Goal: Task Accomplishment & Management: Manage account settings

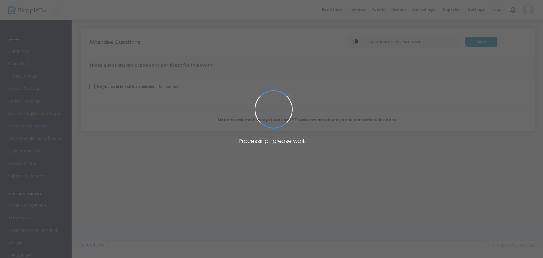
checkbox input "true"
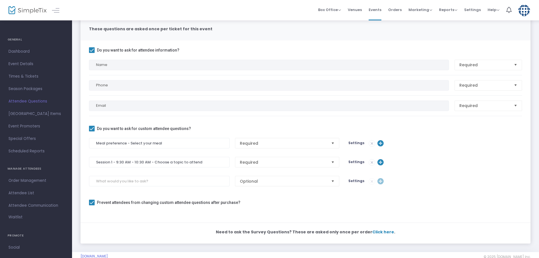
scroll to position [71, 0]
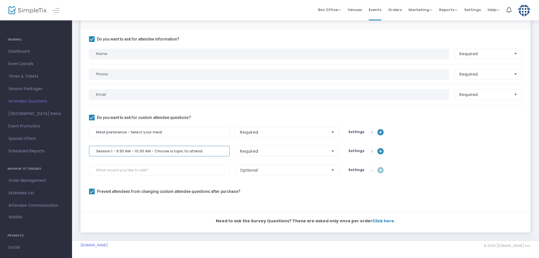
drag, startPoint x: 204, startPoint y: 150, endPoint x: 96, endPoint y: 152, distance: 107.5
click at [96, 152] on input "Session 1 - 9:30 AM - 10:30 AM - Choose a topic to attend" at bounding box center [159, 151] width 141 height 10
click at [103, 170] on input at bounding box center [159, 170] width 141 height 10
paste input "Session 1 - 9:30 AM - 10:30 AM - Choose a topic to attend"
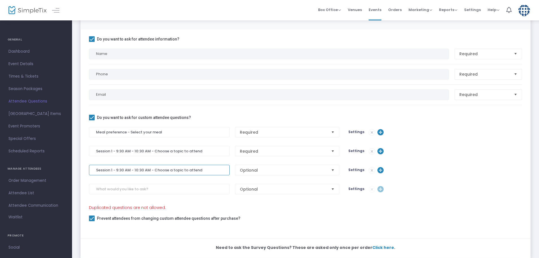
click at [111, 170] on input "Session 1 - 9:30 AM - 10:30 AM - Choose a topic to attend" at bounding box center [159, 170] width 141 height 10
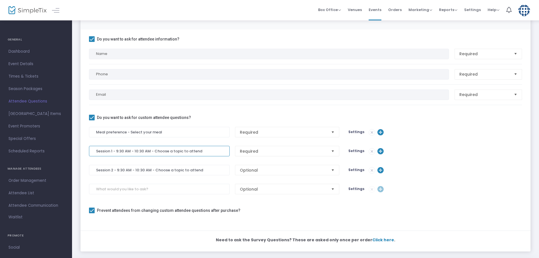
click at [117, 152] on input "Session 1 - 9:30 AM - 10:30 AM - Choose a topic to attend" at bounding box center [159, 151] width 141 height 10
click at [118, 167] on input "Session 2 - 9:30 AM - 10:30 AM - Choose a topic to attend" at bounding box center [159, 170] width 141 height 10
click at [140, 169] on input "Session 2 - 10:45 AM - 10:30 AM - Choose a topic to attend" at bounding box center [159, 170] width 141 height 10
click at [332, 169] on span "Select" at bounding box center [332, 169] width 9 height 9
type input "Session 2 - 10:45 AM - 11:45 AM - Choose a topic to attend"
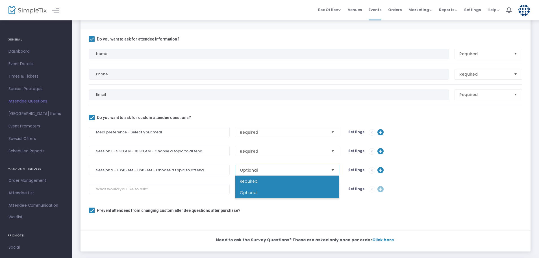
click at [273, 178] on li "Required" at bounding box center [287, 180] width 104 height 11
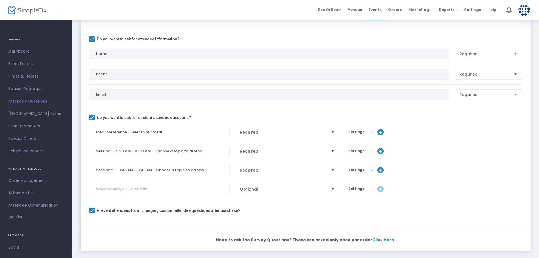
click at [358, 170] on span "Settings" at bounding box center [357, 169] width 16 height 5
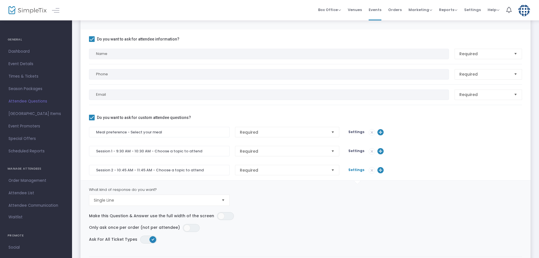
click at [223, 199] on span "Select" at bounding box center [223, 199] width 9 height 9
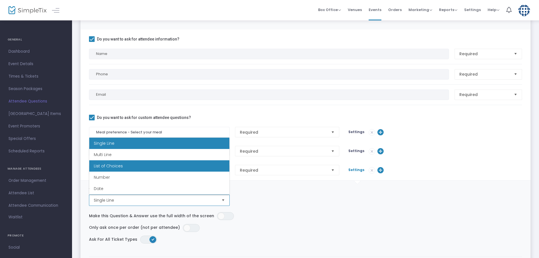
click at [126, 167] on li "List of Choices" at bounding box center [159, 165] width 140 height 11
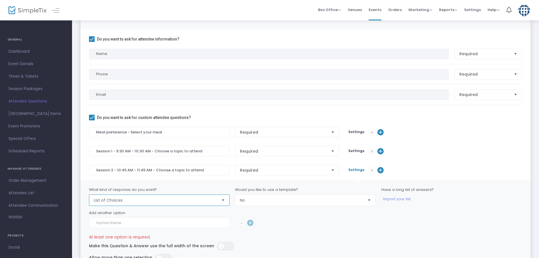
click at [368, 201] on span "Select" at bounding box center [369, 199] width 9 height 9
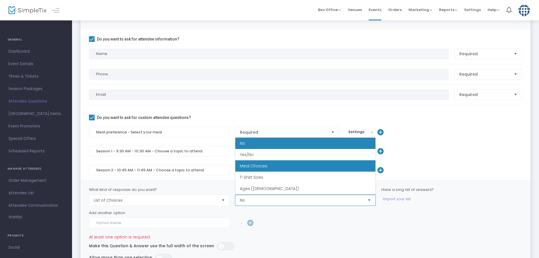
click at [284, 168] on li "Meal Choices" at bounding box center [305, 165] width 140 height 11
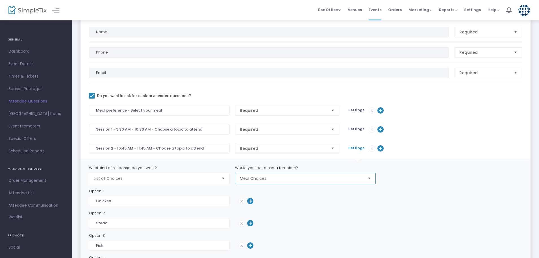
scroll to position [94, 0]
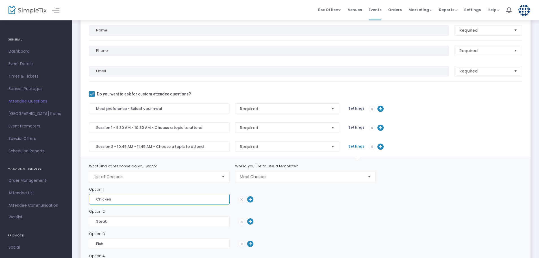
drag, startPoint x: 112, startPoint y: 198, endPoint x: 91, endPoint y: 199, distance: 20.9
click at [91, 199] on input "Chicken" at bounding box center [159, 199] width 141 height 10
paste input "Topic 1: Scott Namestnik “Indiana’s Endangered and Threatened Species: What Mak…"
click at [163, 199] on input "Topic 1: Scott Namestnik “Indiana’s Endangered and Threatened Species: What Mak…" at bounding box center [159, 199] width 141 height 10
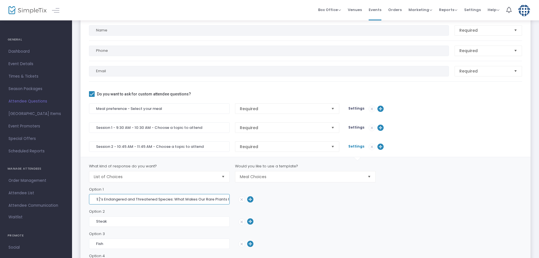
scroll to position [0, 67]
type input "Topic 1: Scott Namestnik “Indiana’s Endangered and Threatened Species: What Mak…"
drag, startPoint x: 114, startPoint y: 221, endPoint x: 93, endPoint y: 221, distance: 20.6
click at [93, 221] on input "Steak" at bounding box center [159, 221] width 141 height 10
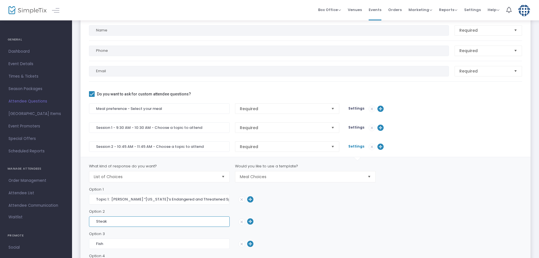
paste input "Topic 2: Karen Mitchell “What If a Tree Falls in Your Garden”"
type input "Topic 2: Karen Mitchell “What If a Tree Falls in Your Garden”"
drag, startPoint x: 152, startPoint y: 244, endPoint x: 92, endPoint y: 243, distance: 59.9
click at [92, 243] on input "Fish" at bounding box center [159, 243] width 141 height 10
paste input "Topic 3: Steve Mayer “Raised-Bed Gardening: Fresh Ideas”"
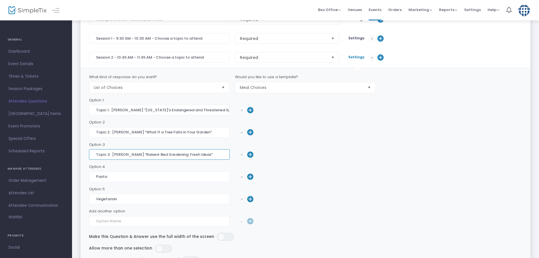
scroll to position [189, 0]
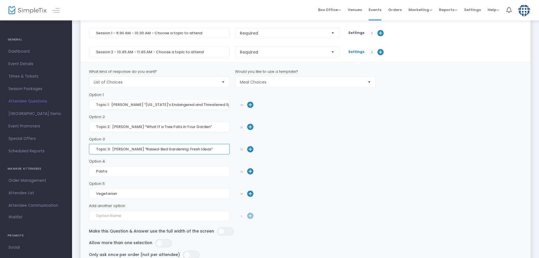
type input "Topic 3: Steve Mayer “Raised-Bed Gardening: Fresh Ideas”"
click at [240, 172] on img at bounding box center [242, 171] width 6 height 6
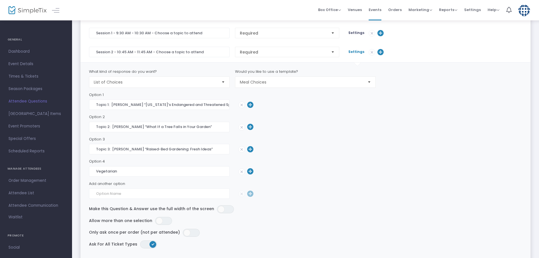
click at [242, 172] on img at bounding box center [242, 171] width 6 height 6
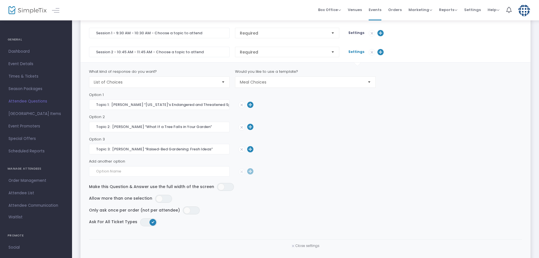
click at [306, 246] on span "Close settings" at bounding box center [308, 245] width 24 height 5
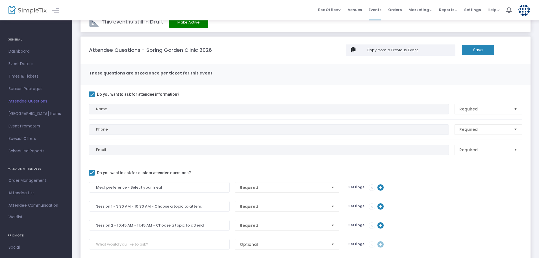
scroll to position [0, 0]
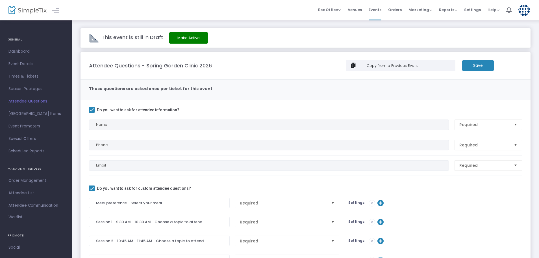
click at [478, 66] on m-button "Save" at bounding box center [478, 65] width 32 height 10
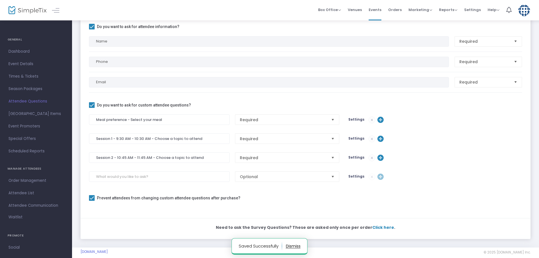
scroll to position [90, 0]
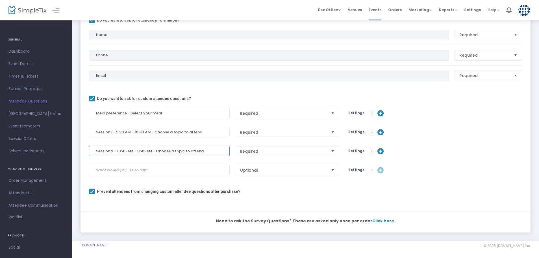
drag, startPoint x: 203, startPoint y: 150, endPoint x: 94, endPoint y: 156, distance: 109.5
click at [94, 156] on div "Session 2 - 10:45 AM - 11:45 AM - Choose a topic to attend Required Settings" at bounding box center [305, 155] width 433 height 19
click at [116, 170] on input at bounding box center [159, 170] width 141 height 10
paste input "Session 2 - 10:45 AM - 11:45 AM - Choose a topic to attend"
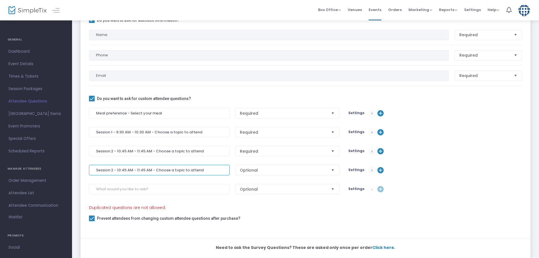
click at [112, 170] on input "Session 2 - 10:45 AM - 11:45 AM - Choose a topic to attend" at bounding box center [159, 170] width 141 height 10
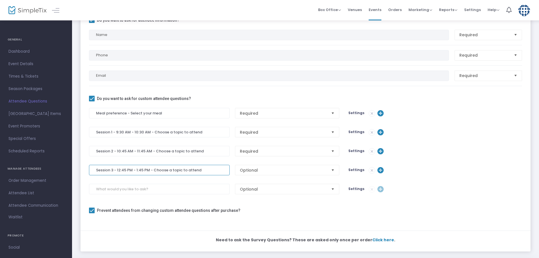
click at [333, 169] on span "Select" at bounding box center [332, 169] width 9 height 9
type input "Session 3 - 12:45 PM - 1:45 PM - Choose a topic to attend"
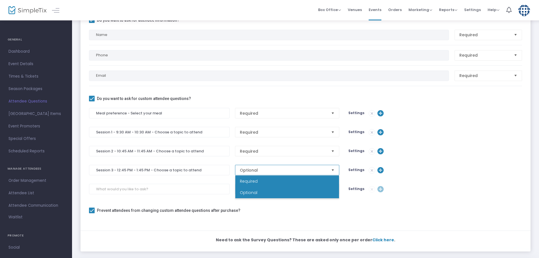
click at [279, 179] on li "Required" at bounding box center [287, 180] width 104 height 11
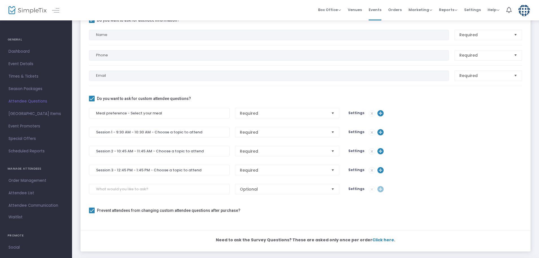
click at [351, 170] on span "Settings" at bounding box center [357, 169] width 16 height 5
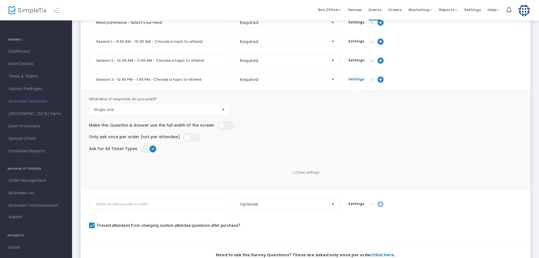
scroll to position [184, 0]
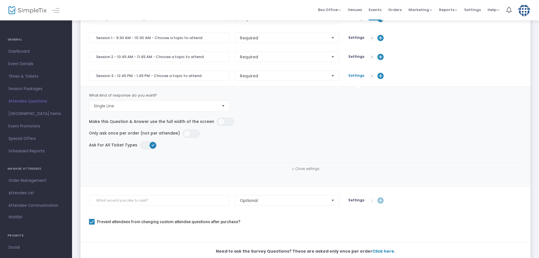
click at [224, 106] on span "Select" at bounding box center [223, 105] width 9 height 9
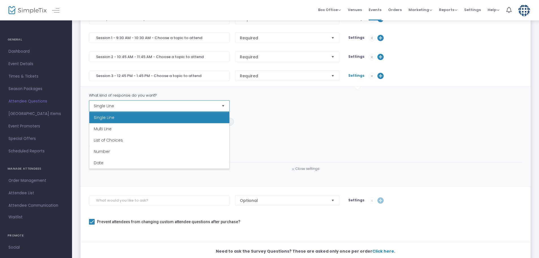
click at [155, 138] on li "List of Choices" at bounding box center [159, 139] width 140 height 11
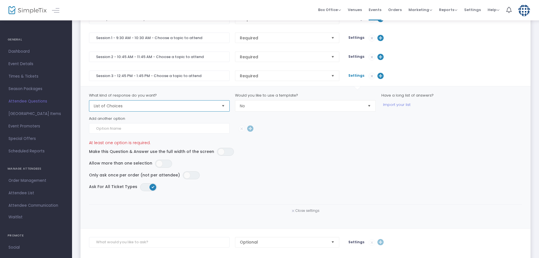
click at [368, 104] on span "Select" at bounding box center [369, 105] width 9 height 9
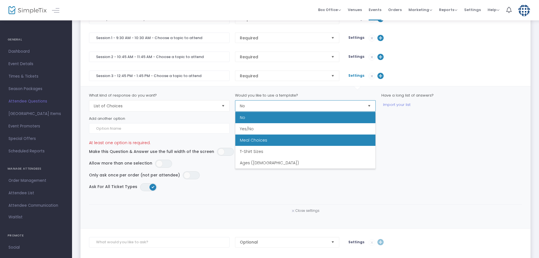
click at [293, 135] on li "Meal Choices" at bounding box center [305, 139] width 140 height 11
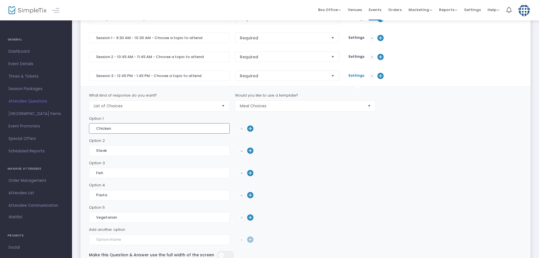
drag, startPoint x: 119, startPoint y: 130, endPoint x: 94, endPoint y: 130, distance: 25.2
click at [94, 130] on input "Chicken" at bounding box center [159, 128] width 141 height 10
paste input "Topic 1: Amanda Smith & Steve Sass “ Landscaping for Lepidoptera:: Creating hab…"
click at [135, 127] on input "Topic 1: Amanda Smith & Steve Sass “ Landscaping for Lepidoptera:: Creating hab…" at bounding box center [159, 128] width 141 height 10
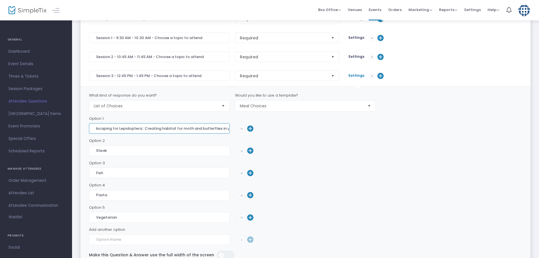
scroll to position [0, 94]
click at [169, 131] on input "Topic 1: Amanda Smith & Steve Sass “ Landscaping for Lepidoptera:: Creating hab…" at bounding box center [159, 128] width 141 height 10
type input "Topic 1: Amanda Smith & Steve Sass “ Landscaping for Lepidoptera:: Creating hab…"
drag, startPoint x: 115, startPoint y: 150, endPoint x: 92, endPoint y: 148, distance: 22.9
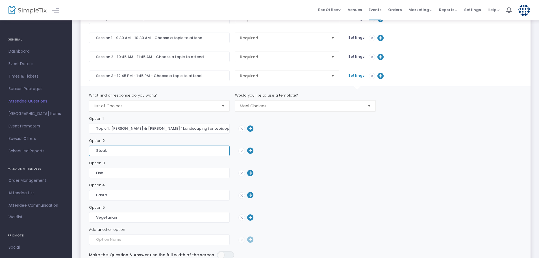
click at [92, 148] on input "Steak" at bounding box center [159, 150] width 141 height 10
paste input "Topic 2: Dawn Slack “Native Food Farm: Growing & Eating Local and In-Season”"
type input "Topic 2: Dawn Slack “Native Food Farm: Growing & Eating Local and In-Season”"
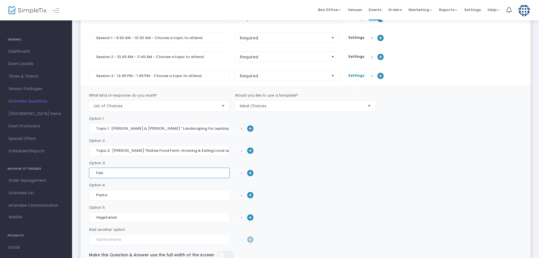
drag, startPoint x: 109, startPoint y: 174, endPoint x: 90, endPoint y: 172, distance: 19.1
click at [90, 172] on input "Fish" at bounding box center [159, 172] width 141 height 10
paste input "Topic 3: Kevin Allison “Garden Nutrients Made Clear: Soil Tests, Goals, and Fer…"
click at [179, 172] on input "Topic 3: Kevin Allison “Garden Nutrients Made Clear: Soil Tests, Goals, and Fer…" at bounding box center [159, 172] width 141 height 10
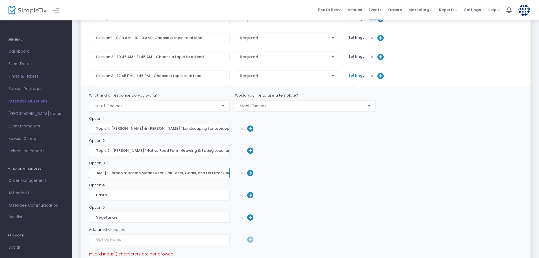
scroll to position [0, 37]
type input "Topic 3: Kevin Allison “Garden Nutrients Made Clear: Soil Tests, Goals, and Fer…"
click at [241, 195] on img at bounding box center [242, 195] width 6 height 6
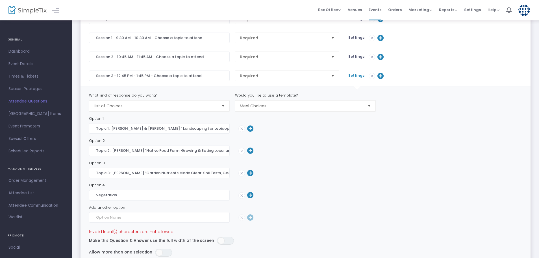
click at [241, 196] on img at bounding box center [242, 195] width 6 height 6
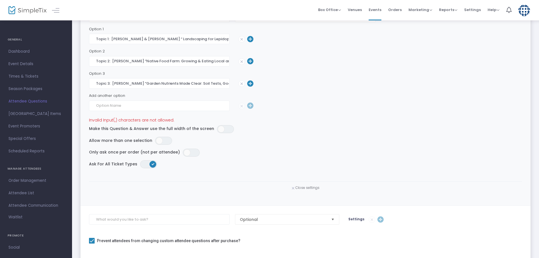
scroll to position [278, 0]
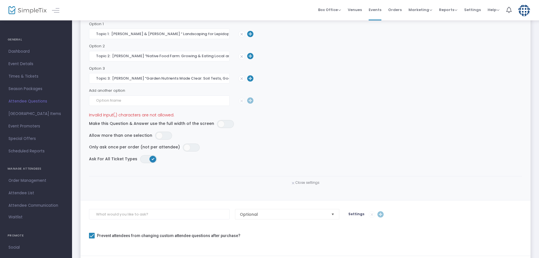
click at [310, 184] on span "Close settings" at bounding box center [308, 182] width 24 height 5
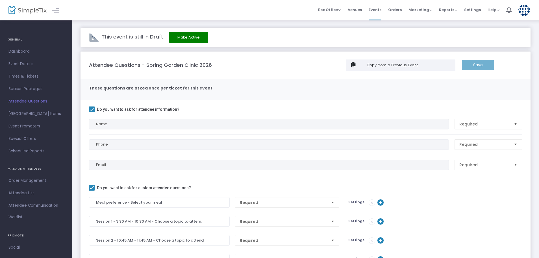
scroll to position [0, 0]
click at [481, 65] on div "Save" at bounding box center [478, 65] width 38 height 10
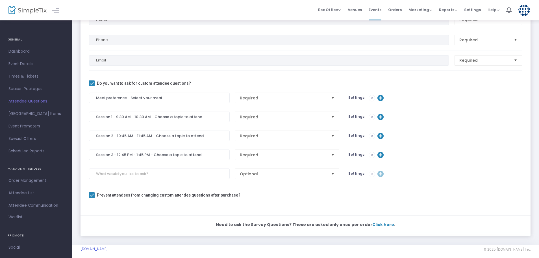
scroll to position [109, 0]
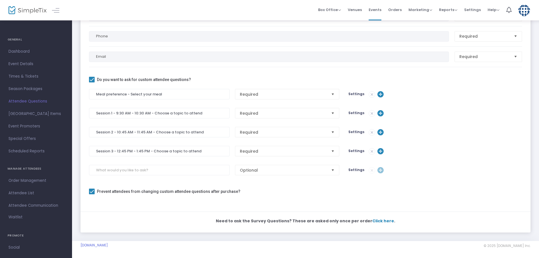
click at [357, 149] on span "Settings" at bounding box center [357, 150] width 16 height 5
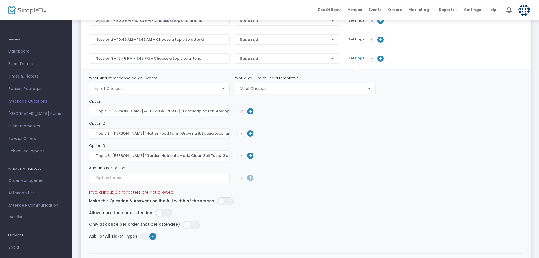
scroll to position [203, 0]
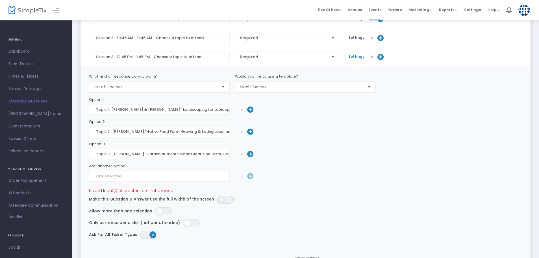
click at [220, 198] on span "ON OFF" at bounding box center [225, 199] width 17 height 8
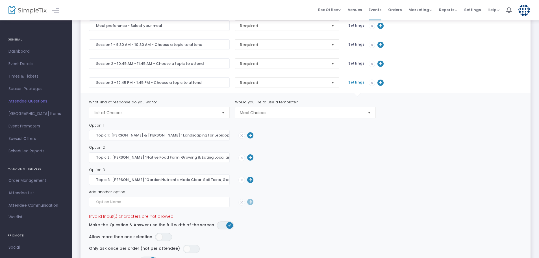
scroll to position [189, 0]
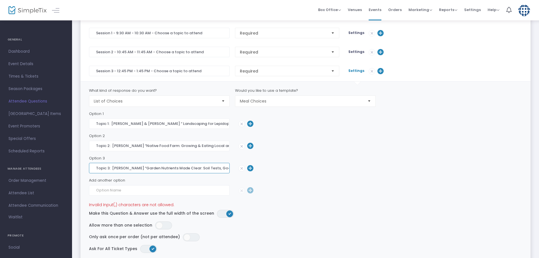
click at [210, 168] on input "Topic 3: Kevin Allison “Garden Nutrients Made Clear: Soil Tests, Goals, and Fer…" at bounding box center [159, 168] width 141 height 10
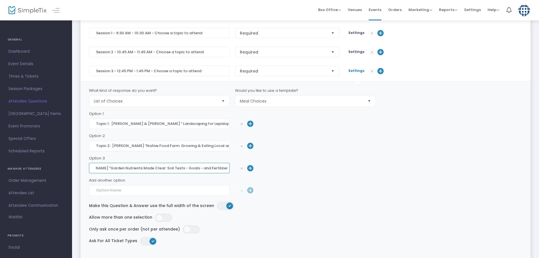
scroll to position [0, 42]
type input "Topic 3: Kevin Allison “Garden Nutrients Made Clear: Soil Tests - Goals - and F…"
click at [217, 207] on span "ON OFF" at bounding box center [225, 206] width 17 height 8
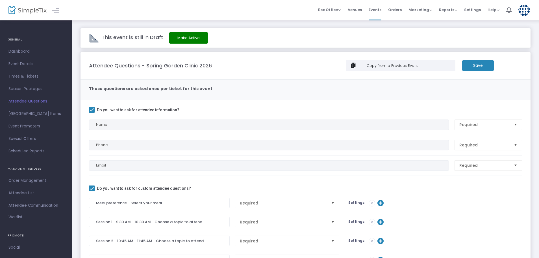
click at [480, 65] on m-button "Save" at bounding box center [478, 65] width 32 height 10
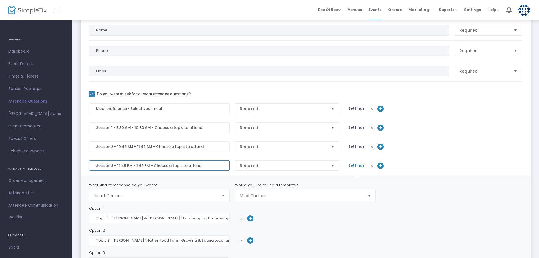
drag, startPoint x: 201, startPoint y: 164, endPoint x: 96, endPoint y: 164, distance: 105.2
click at [96, 164] on input "Session 3 - 12:45 PM - 1:45 PM - Choose a topic to attend" at bounding box center [159, 165] width 141 height 10
click at [126, 186] on div "What kind of response do you want?" at bounding box center [159, 185] width 146 height 6
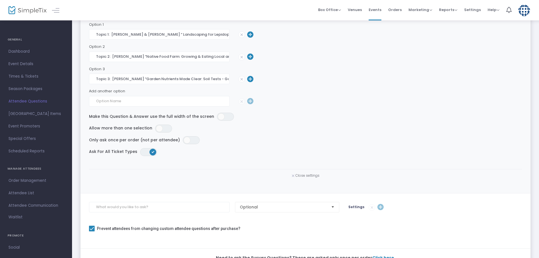
scroll to position [283, 0]
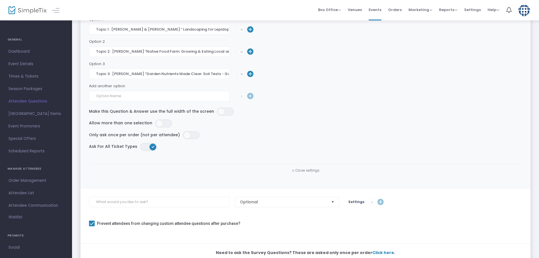
click at [309, 169] on span "Close settings" at bounding box center [308, 170] width 24 height 5
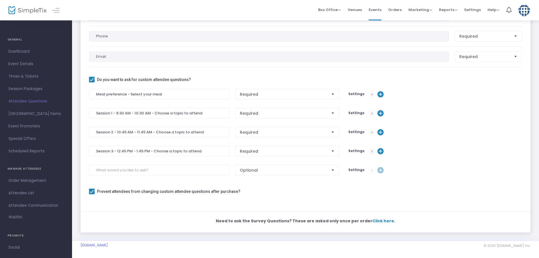
scroll to position [109, 0]
drag, startPoint x: 152, startPoint y: 170, endPoint x: 97, endPoint y: 172, distance: 54.6
click at [97, 172] on input at bounding box center [159, 170] width 141 height 10
paste input "Session 3 - 12:45 PM - 1:45 PM - Choose a topic to attend"
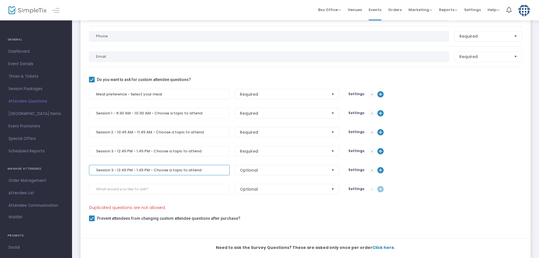
click at [118, 170] on input "Session 3 - 12:45 PM - 1:45 PM - Choose a topic to attend" at bounding box center [159, 170] width 141 height 10
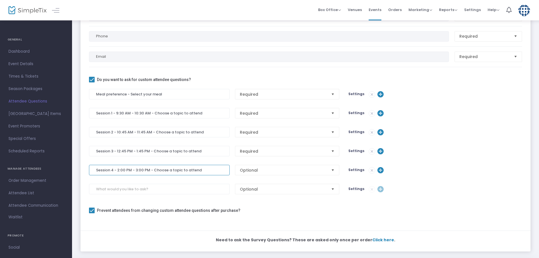
click at [332, 168] on span "Select" at bounding box center [332, 169] width 9 height 9
type input "Session 4 - 2:00 PM - 3:00 PM - Choose a topic to attend"
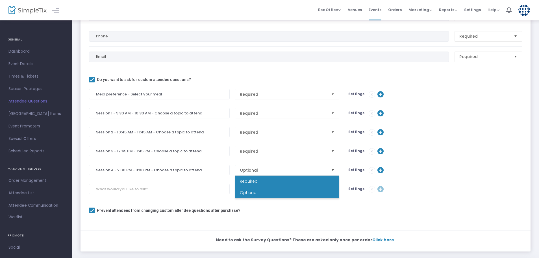
click at [300, 178] on li "Required" at bounding box center [287, 180] width 104 height 11
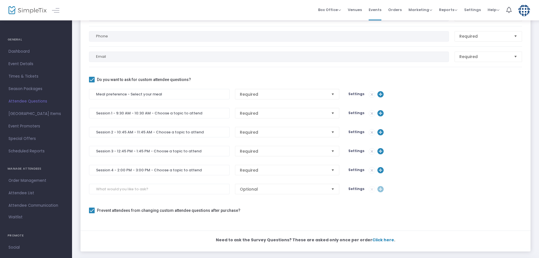
click at [350, 169] on span "Settings" at bounding box center [357, 169] width 16 height 5
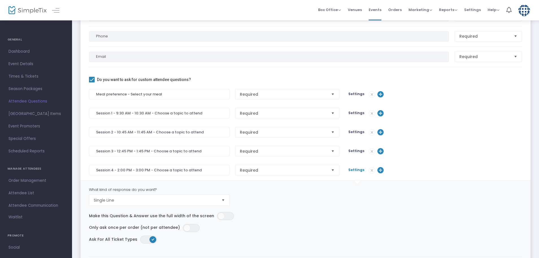
scroll to position [203, 0]
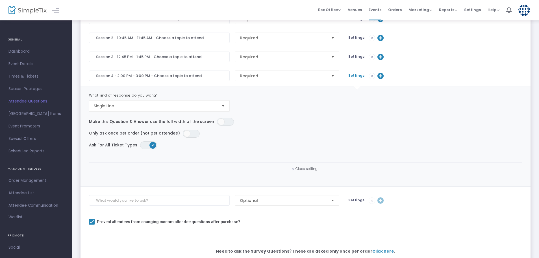
click at [223, 105] on span "Select" at bounding box center [223, 105] width 9 height 9
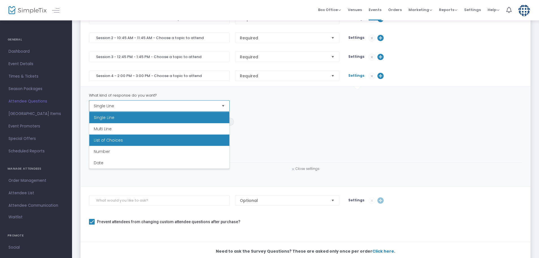
click at [168, 144] on li "List of Choices" at bounding box center [159, 139] width 140 height 11
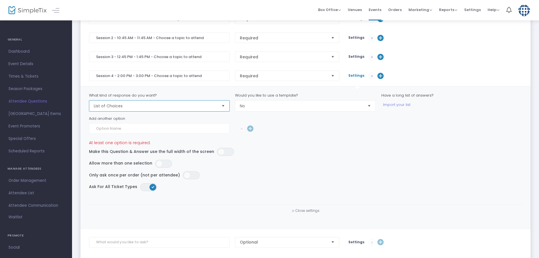
click at [370, 107] on span "Select" at bounding box center [369, 105] width 9 height 9
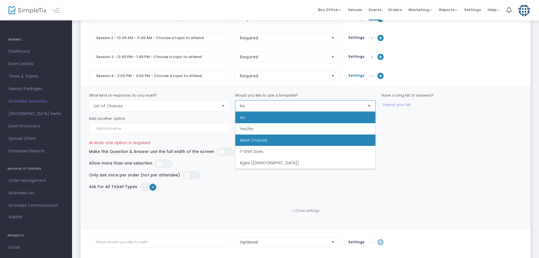
click at [341, 137] on li "Meal Choices" at bounding box center [305, 139] width 140 height 11
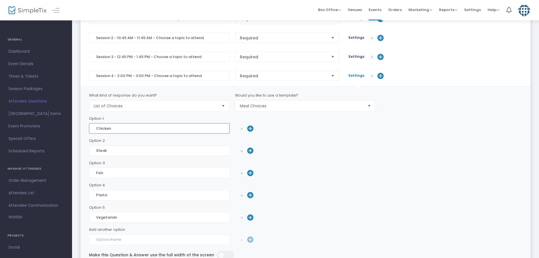
drag, startPoint x: 123, startPoint y: 126, endPoint x: 88, endPoint y: 134, distance: 35.8
click at [88, 134] on m-custom-question-settings "What kind of response do you want? List of Choices Would you like to use a temp…" at bounding box center [306, 208] width 450 height 245
paste input "Topic 1: Amy Mullen “Designing a Kitchen Garden”"
type input "Topic 1: Amy Mullen “Designing a Kitchen Garden”"
click at [109, 175] on input "Fish" at bounding box center [159, 172] width 141 height 10
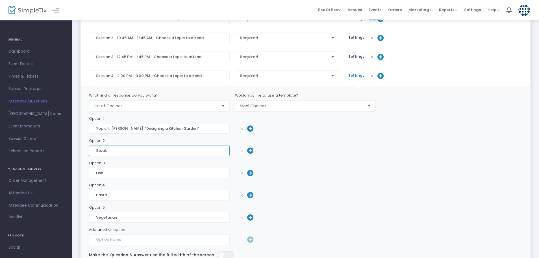
drag, startPoint x: 112, startPoint y: 152, endPoint x: 96, endPoint y: 153, distance: 16.4
click at [96, 153] on input "Steak" at bounding box center [159, 150] width 141 height 10
paste input "Topic 2: Myrene Brown ”Shade and Woodland Gardening”"
type input "Topic 2: Myrene Brown ”Shade and Woodland Gardening”"
drag, startPoint x: 103, startPoint y: 173, endPoint x: 93, endPoint y: 173, distance: 10.8
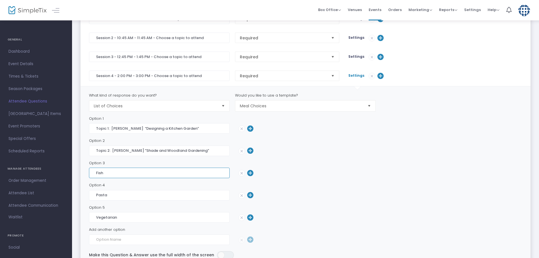
click at [93, 173] on input "Fish" at bounding box center [159, 172] width 141 height 10
paste input "Topic 3: Kevin Davis ”Plant-Based Eating: The Pros and Cons of a Plant-based Di…"
type input "Topic 3: Kevin Davis ”Plant-Based Eating: The Pros and Cons of a Plant-based Di…"
click at [241, 195] on img at bounding box center [242, 195] width 6 height 6
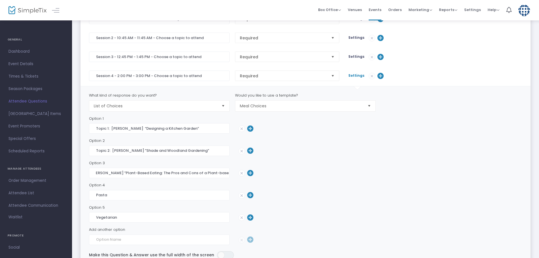
scroll to position [0, 0]
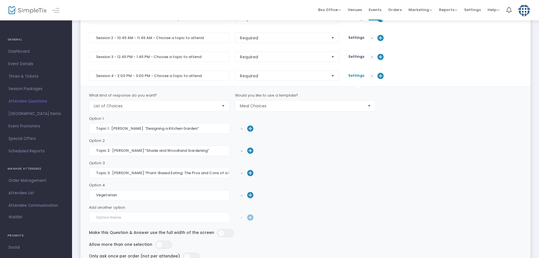
click at [240, 195] on img at bounding box center [242, 195] width 6 height 6
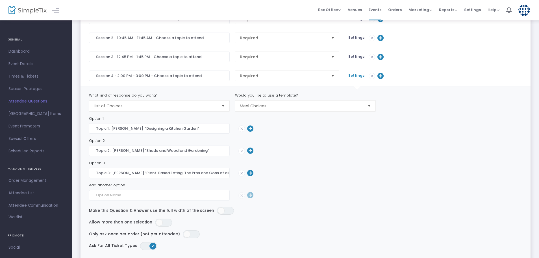
scroll to position [297, 0]
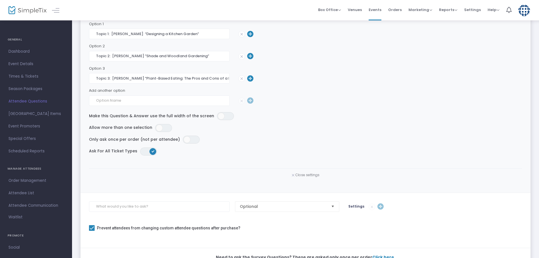
click at [310, 175] on span "Close settings" at bounding box center [308, 174] width 24 height 5
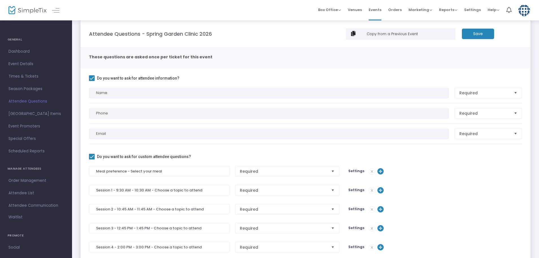
scroll to position [0, 0]
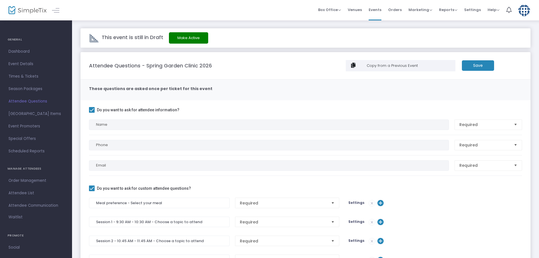
click at [481, 67] on m-button "Save" at bounding box center [478, 65] width 32 height 10
click at [20, 50] on span "Dashboard" at bounding box center [35, 51] width 55 height 7
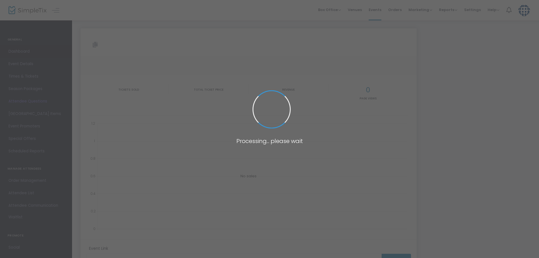
type input "https://www.simpletix.com/e/spring-garden-clinic-2026-tickets-241561"
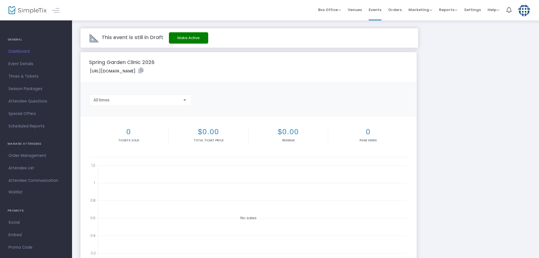
click at [526, 10] on img at bounding box center [525, 11] width 12 height 12
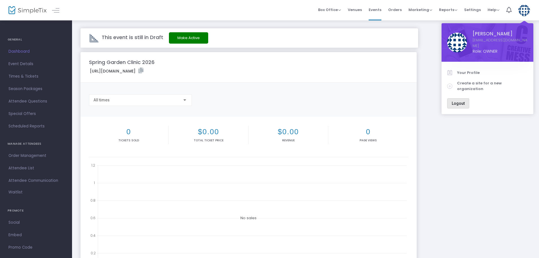
click at [458, 101] on span "Logout" at bounding box center [458, 103] width 13 height 5
